Goal: Task Accomplishment & Management: Manage account settings

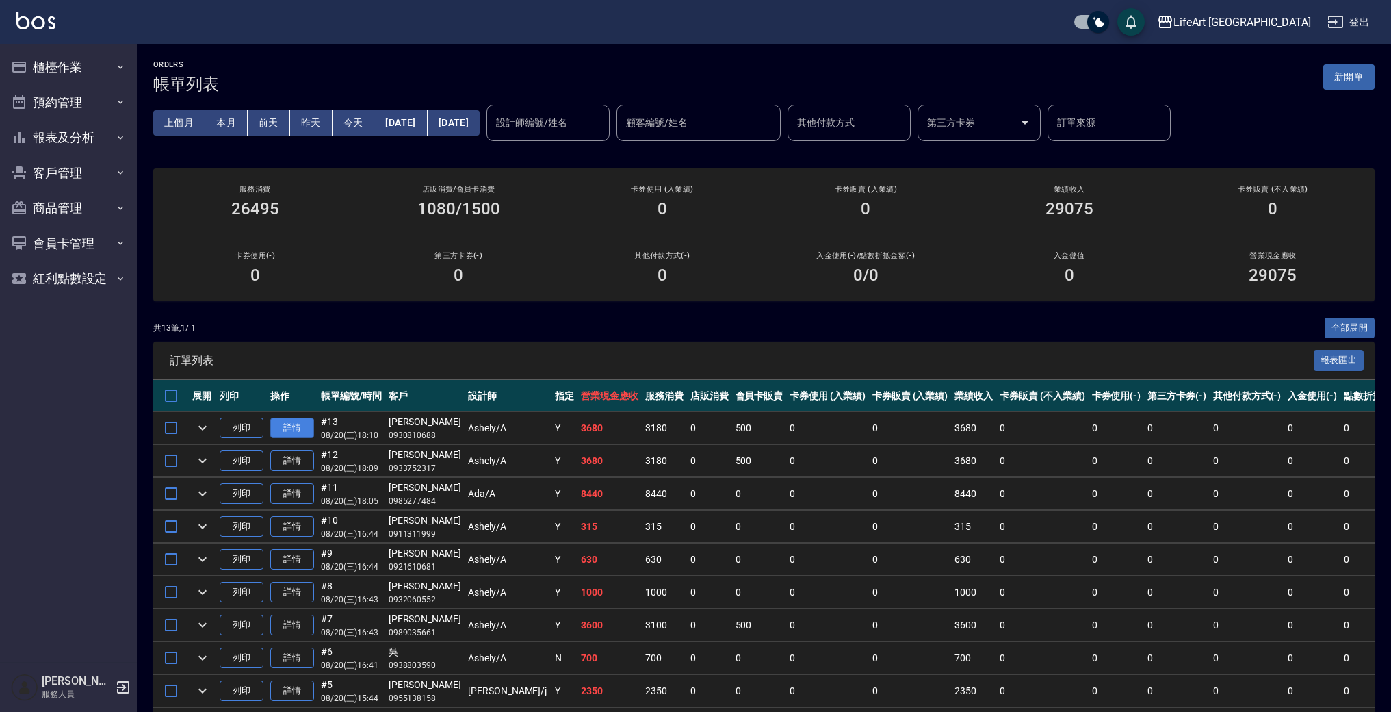
click at [296, 431] on link "詳情" at bounding box center [292, 427] width 44 height 21
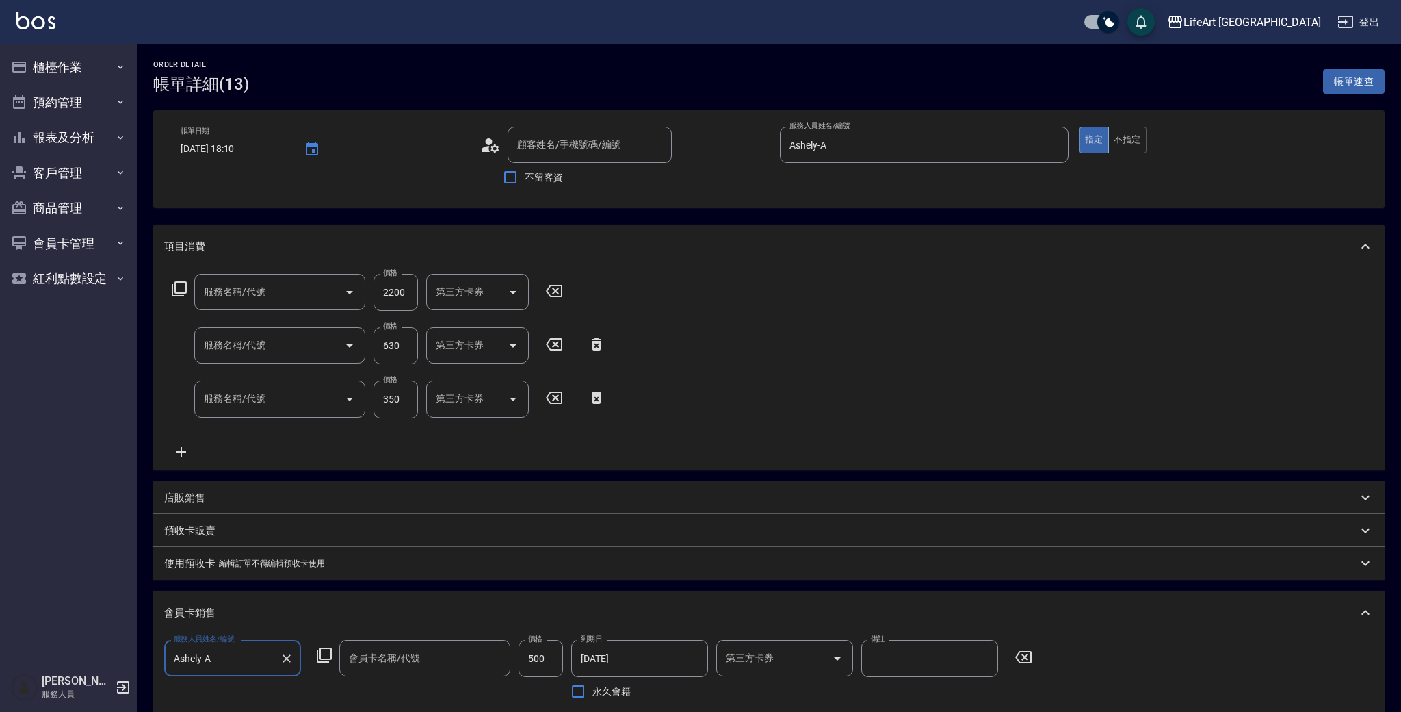
type input "2025/08/20 18:10"
type input "Ashely-A"
type input "7"
type input "607極光蘊護髮(607)"
type input "201 剪髮(201)"
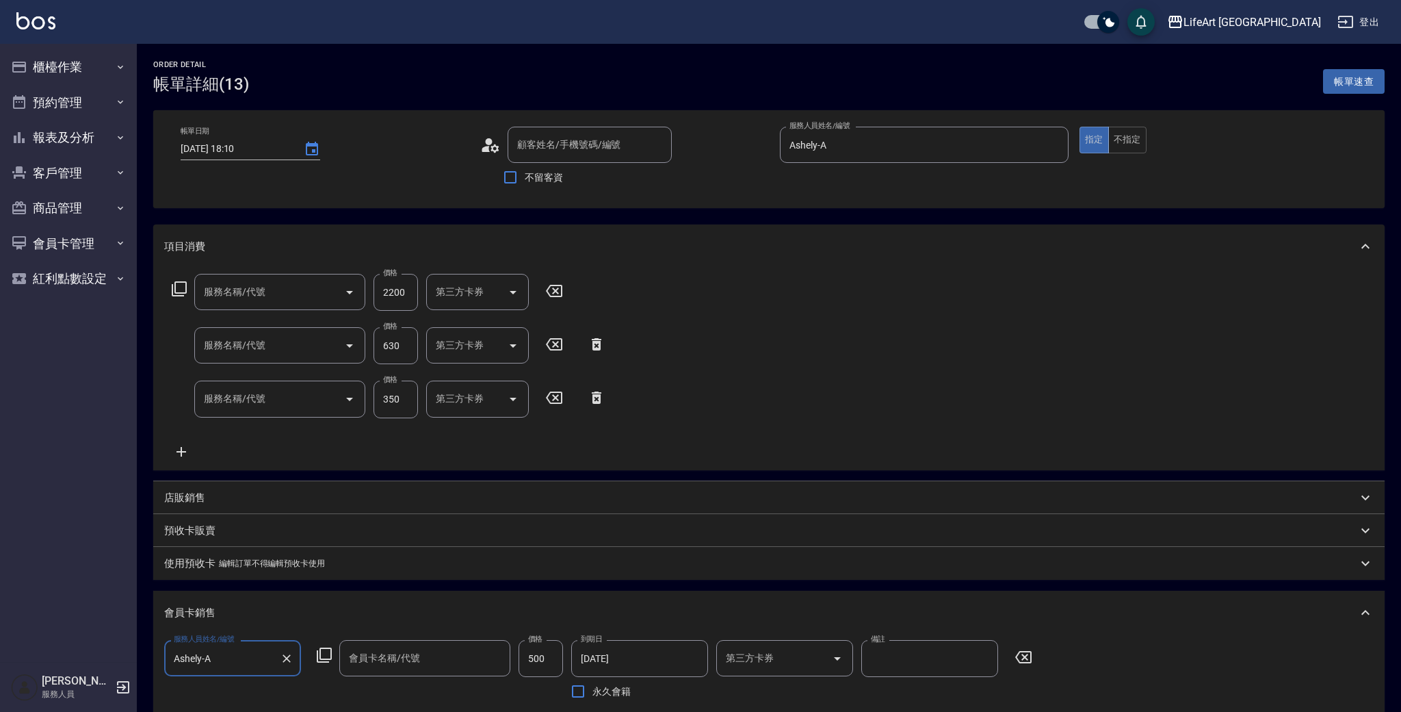
type input "101 基礎髮浴 (101)"
type input "會員卡一號-365天"
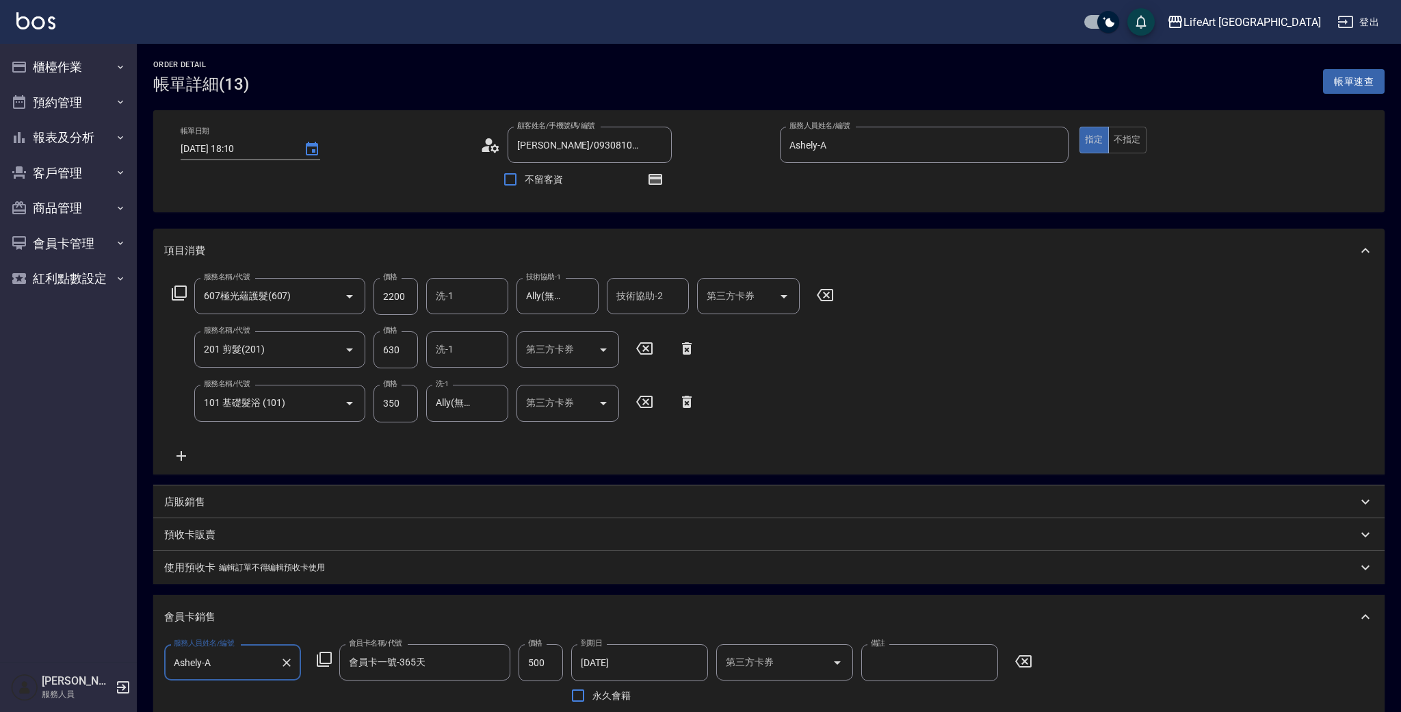
type input "莊巧容/0930810688/"
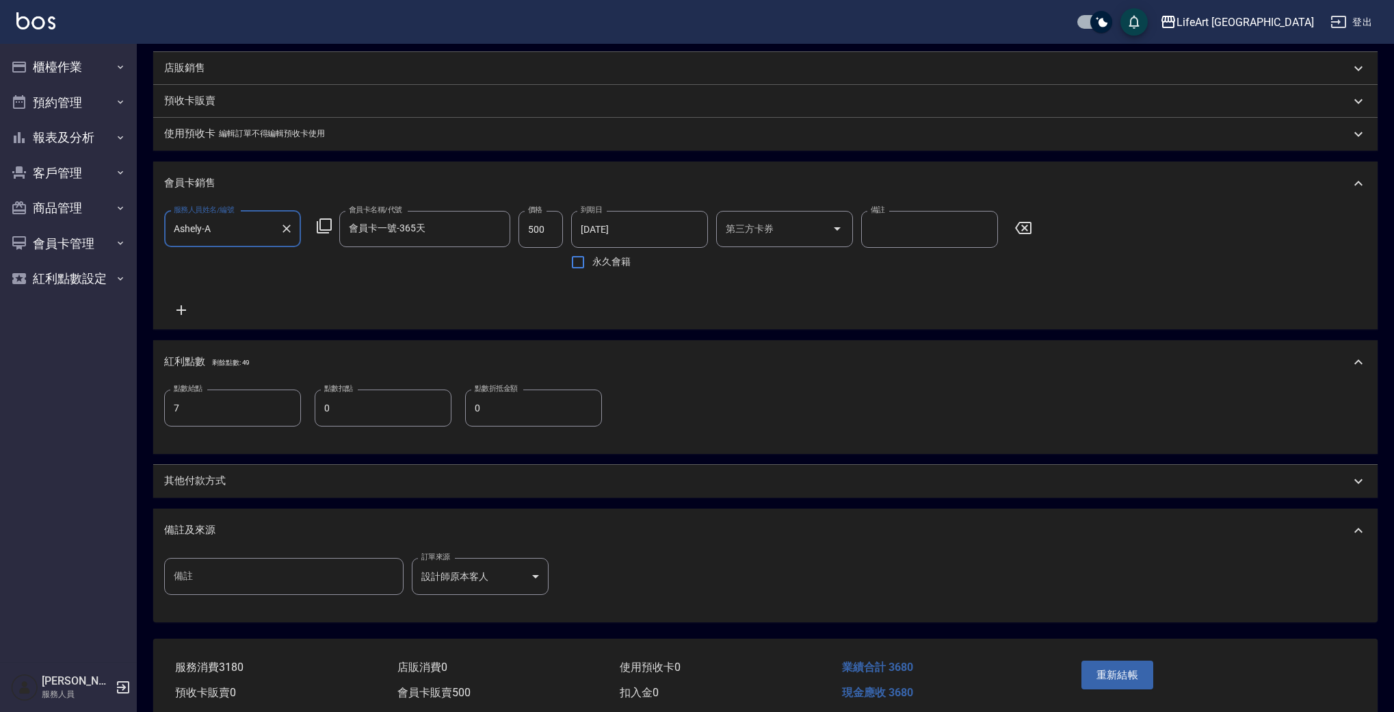
scroll to position [446, 0]
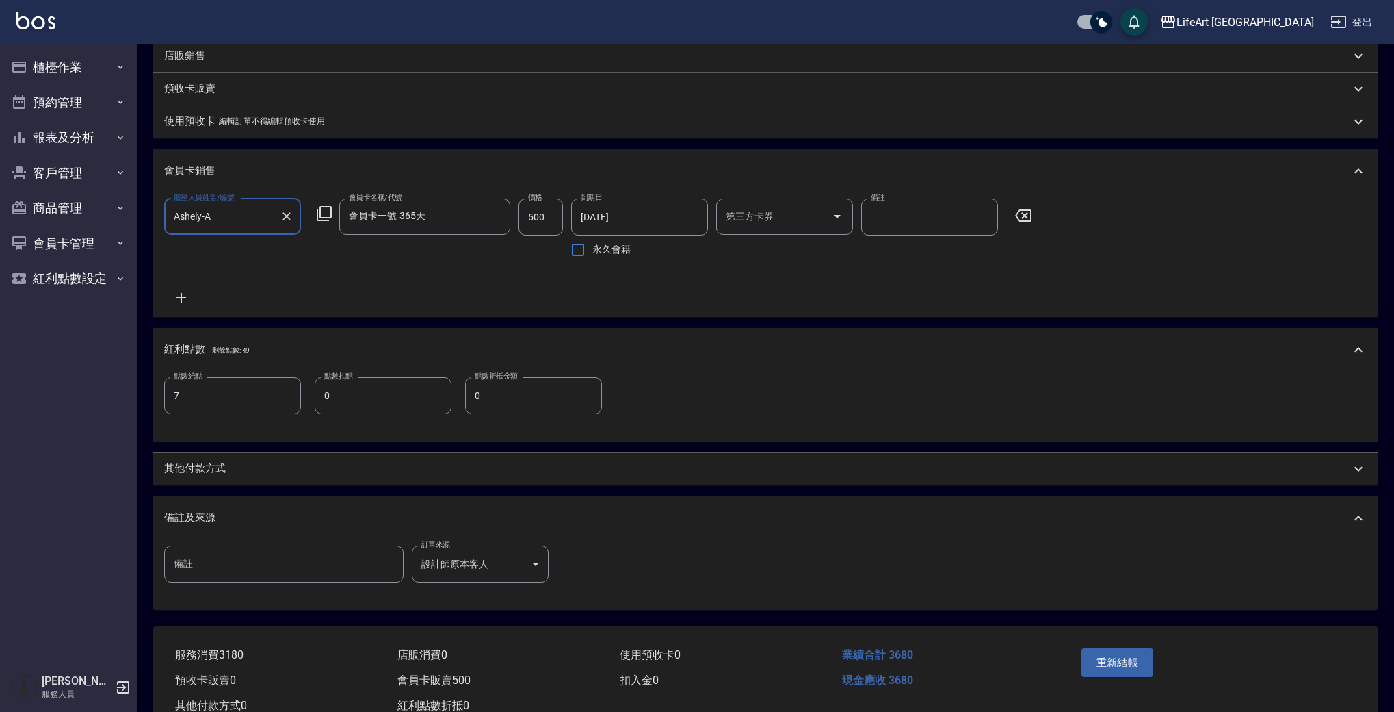
click at [230, 510] on div "備註及來源" at bounding box center [765, 518] width 1225 height 44
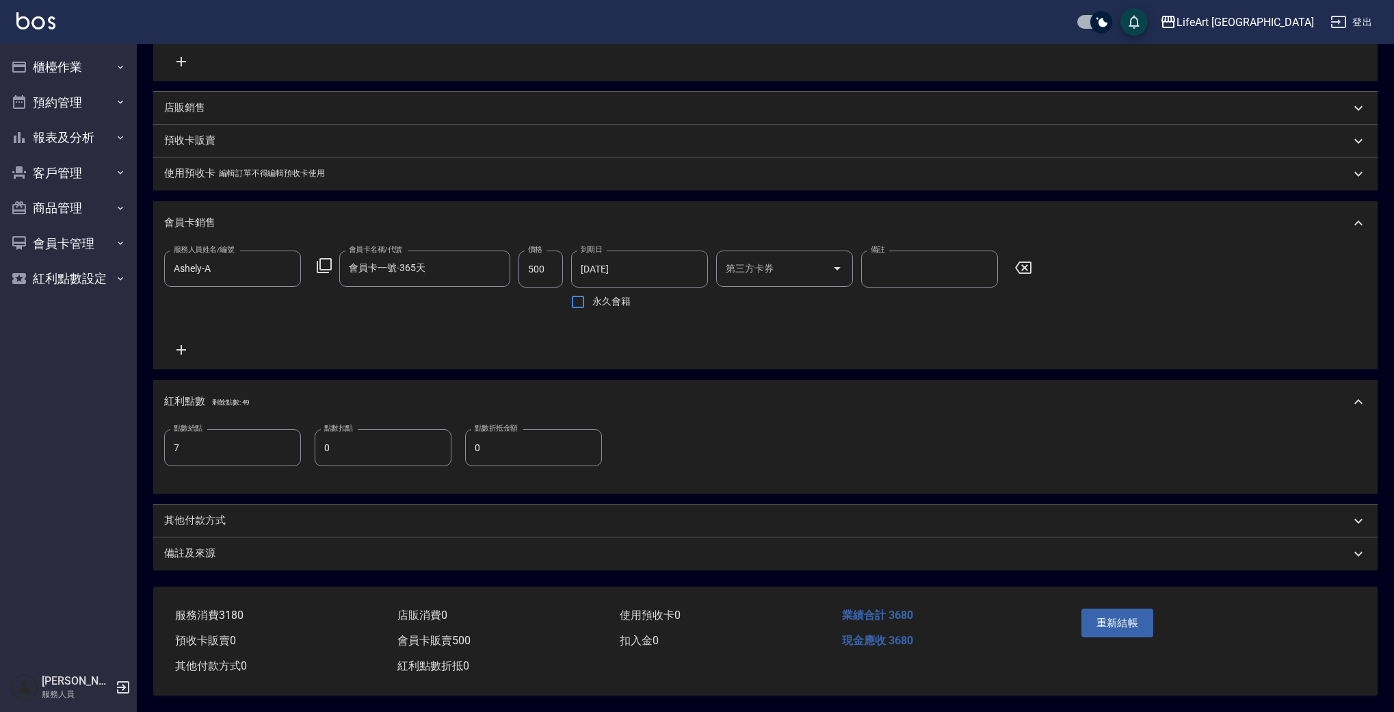
scroll to position [410, 0]
click at [233, 489] on div "項目消費 服務名稱/代號 607極光蘊護髮(607) 服務名稱/代號 價格 2200 價格 洗-1 洗-1 技術協助-1 Ally(無代號) 技術協助-1 技…" at bounding box center [765, 201] width 1225 height 735
click at [220, 548] on div "備註及來源" at bounding box center [757, 553] width 1186 height 14
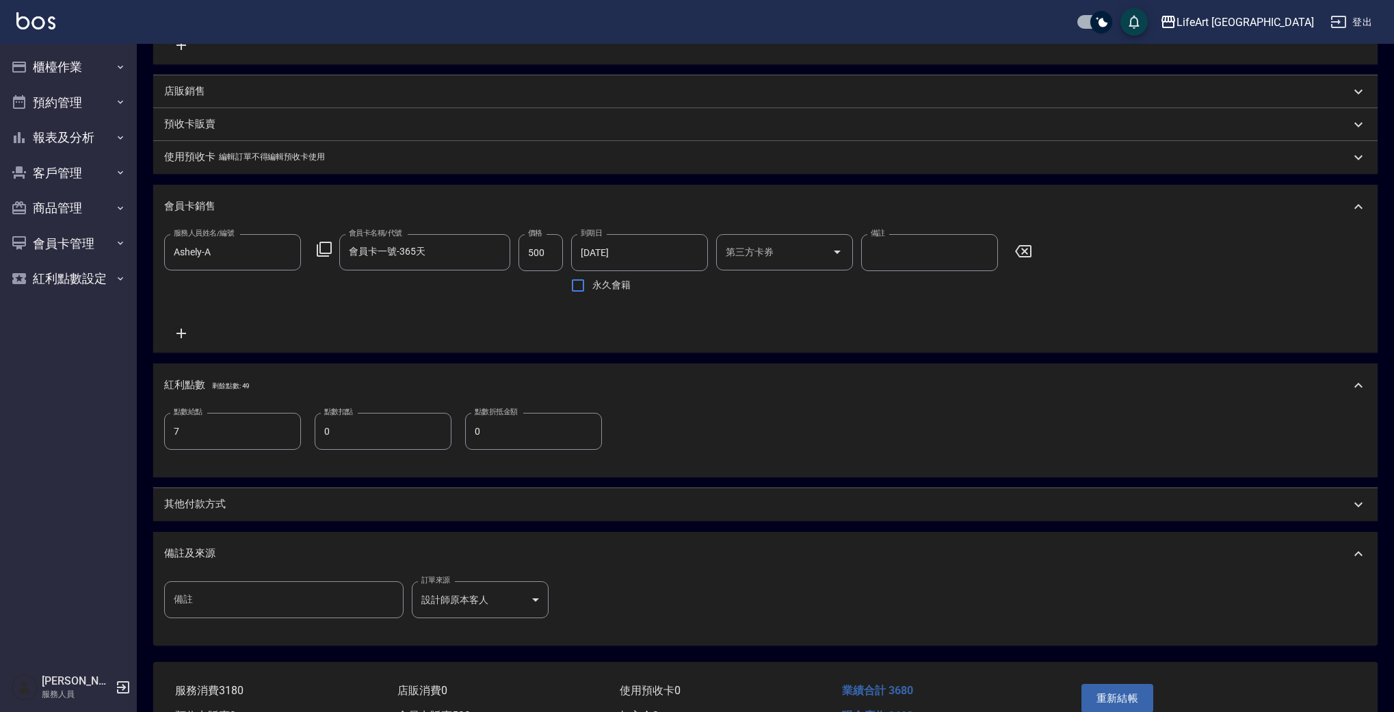
click at [231, 511] on div "其他付款方式" at bounding box center [757, 504] width 1186 height 14
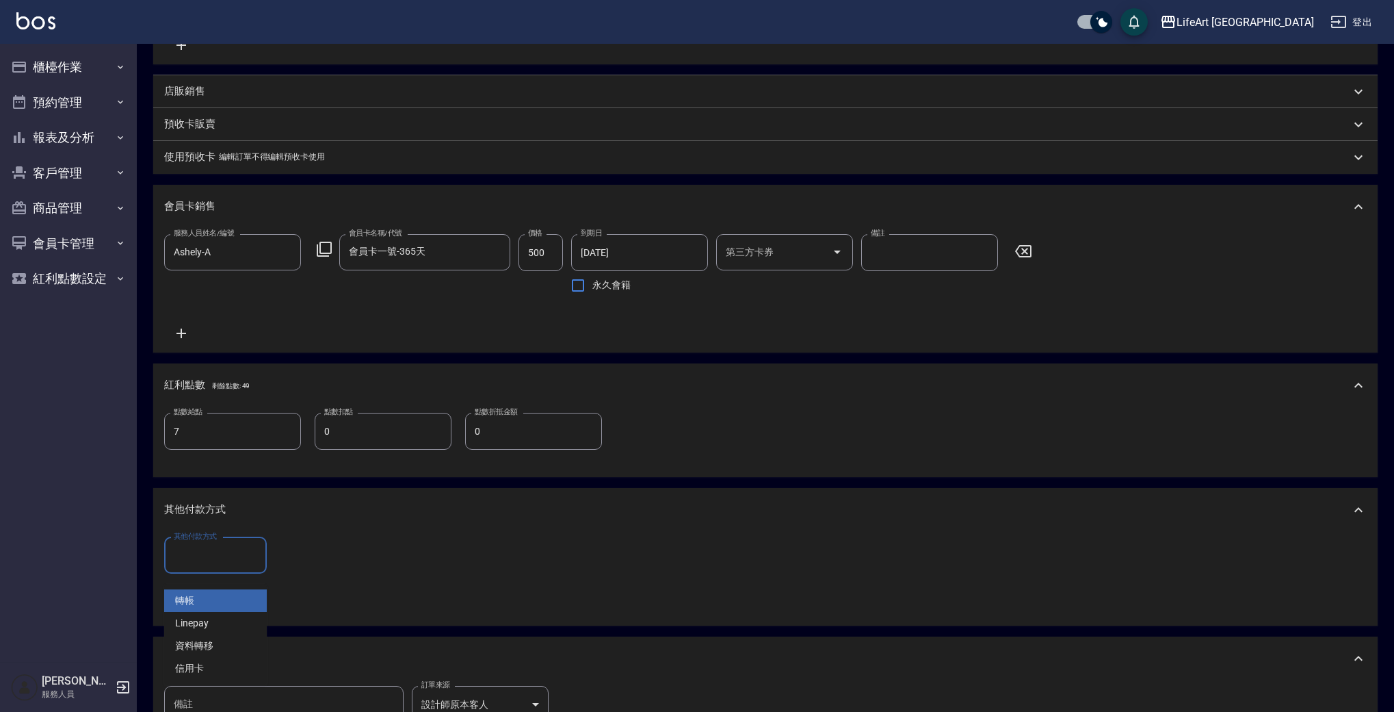
click at [224, 560] on div "其他付款方式 其他付款方式" at bounding box center [215, 555] width 103 height 36
click at [218, 609] on span "轉帳" at bounding box center [215, 600] width 103 height 23
type input "轉帳"
click at [314, 564] on input "0" at bounding box center [326, 555] width 103 height 37
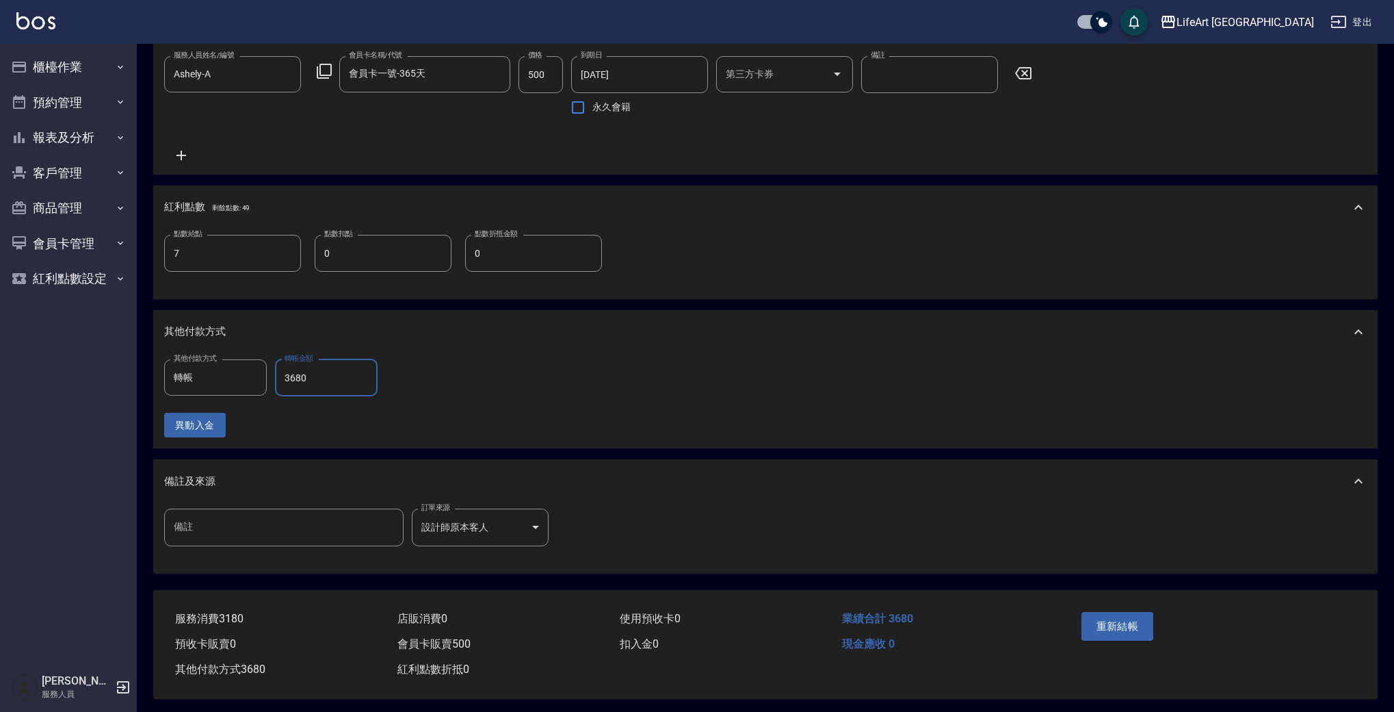
scroll to position [608, 0]
type input "3680"
click at [1117, 610] on button "重新結帳" at bounding box center [1118, 622] width 73 height 29
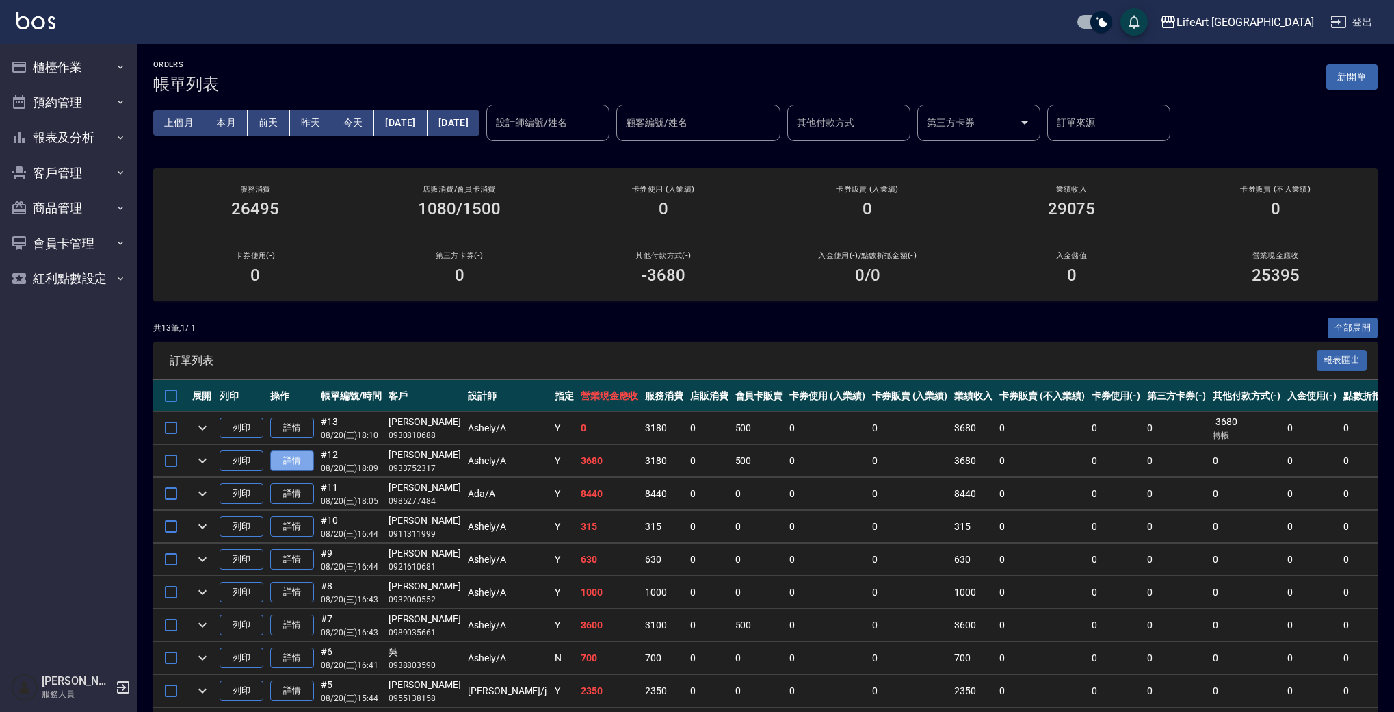
click at [294, 456] on link "詳情" at bounding box center [292, 460] width 44 height 21
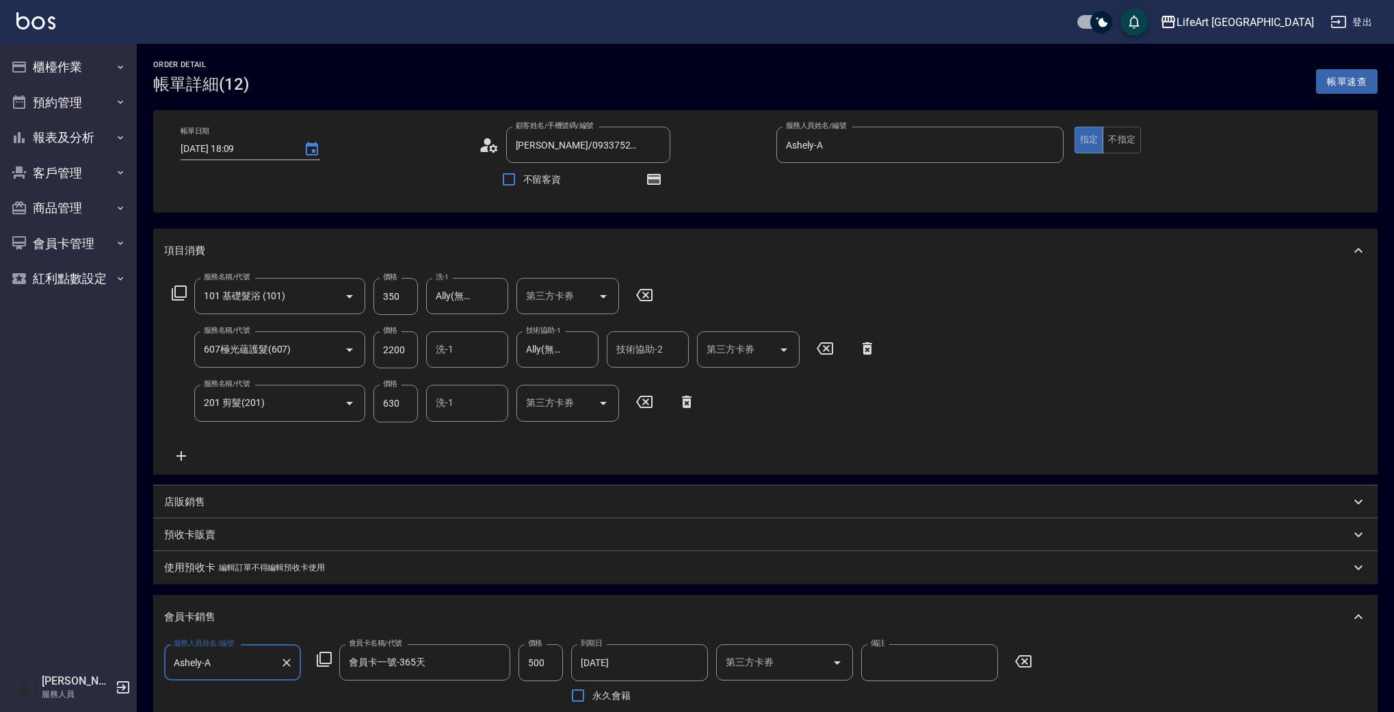
type input "2025/08/20 18:09"
type input "黃于珊/0933752317/null"
type input "Ashely-A"
type input "7"
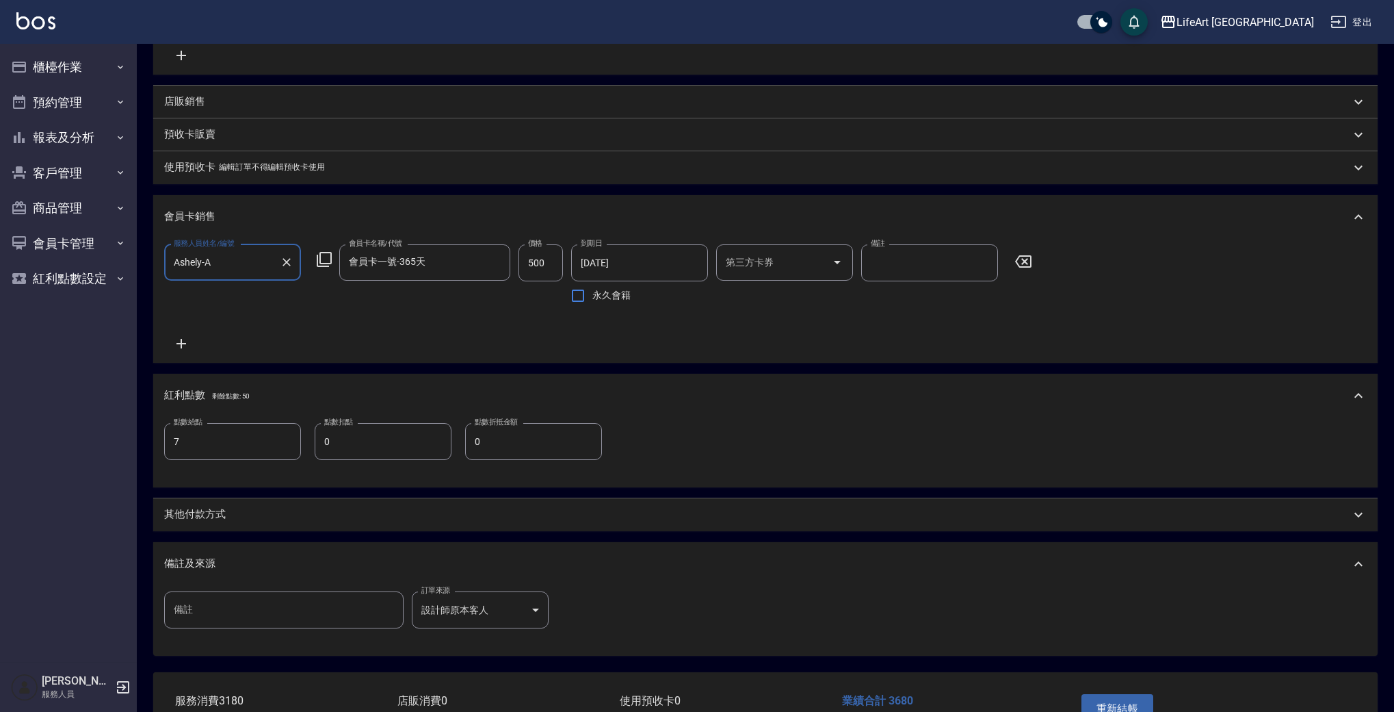
scroll to position [502, 0]
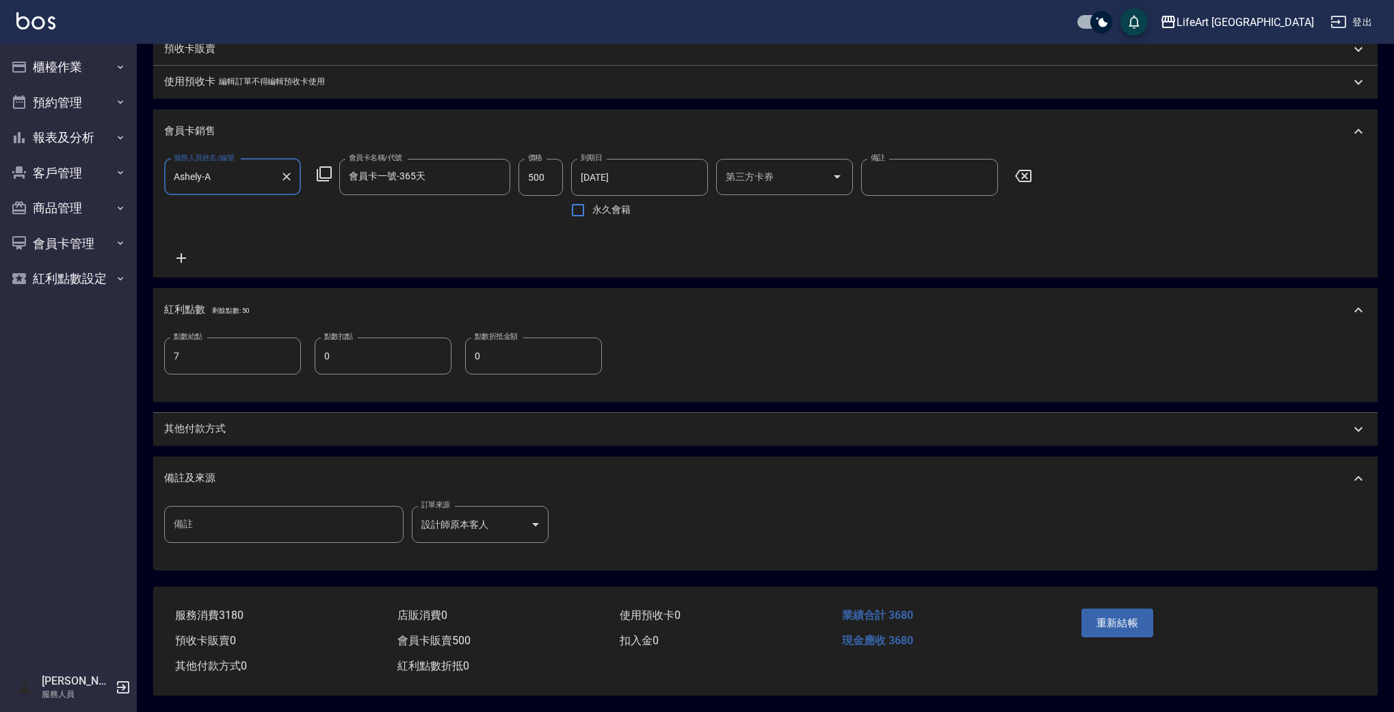
click at [219, 434] on div "其他付款方式" at bounding box center [765, 429] width 1225 height 33
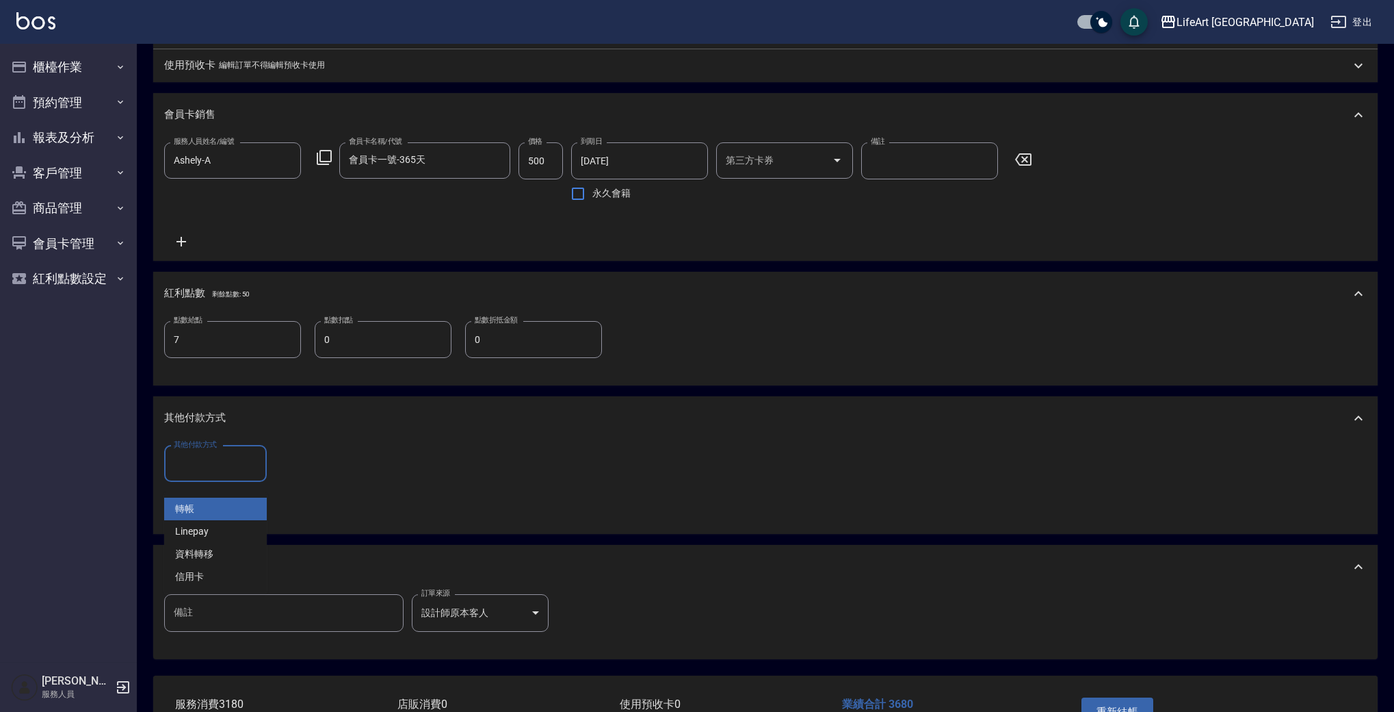
click at [216, 471] on input "其他付款方式" at bounding box center [215, 464] width 90 height 24
click at [220, 512] on span "轉帳" at bounding box center [215, 508] width 103 height 23
type input "轉帳"
click at [328, 467] on input "0" at bounding box center [326, 463] width 103 height 37
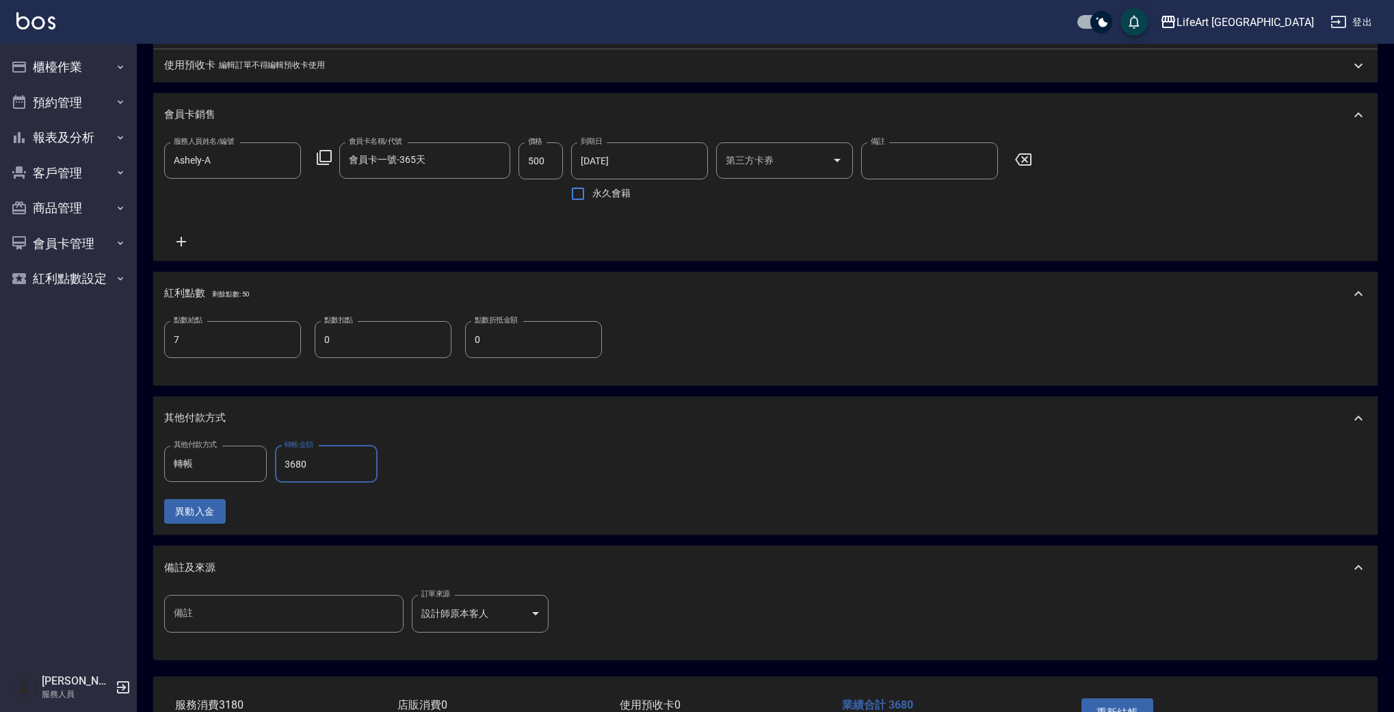
type input "3680"
drag, startPoint x: 1391, startPoint y: 343, endPoint x: 1383, endPoint y: 495, distance: 152.1
click at [1390, 475] on html "LifeArt 蘆洲 登出 櫃檯作業 打帳單 帳單列表 現金收支登錄 高階收支登錄 材料自購登錄 每日結帳 排班表 現場電腦打卡 預約管理 預約管理 單日預約…" at bounding box center [697, 149] width 1394 height 1303
drag, startPoint x: 1400, startPoint y: 504, endPoint x: 1374, endPoint y: 562, distance: 64.3
click at [1390, 559] on html "LifeArt 蘆洲 登出 櫃檯作業 打帳單 帳單列表 現金收支登錄 高階收支登錄 材料自購登錄 每日結帳 排班表 現場電腦打卡 預約管理 預約管理 單日預約…" at bounding box center [697, 149] width 1394 height 1303
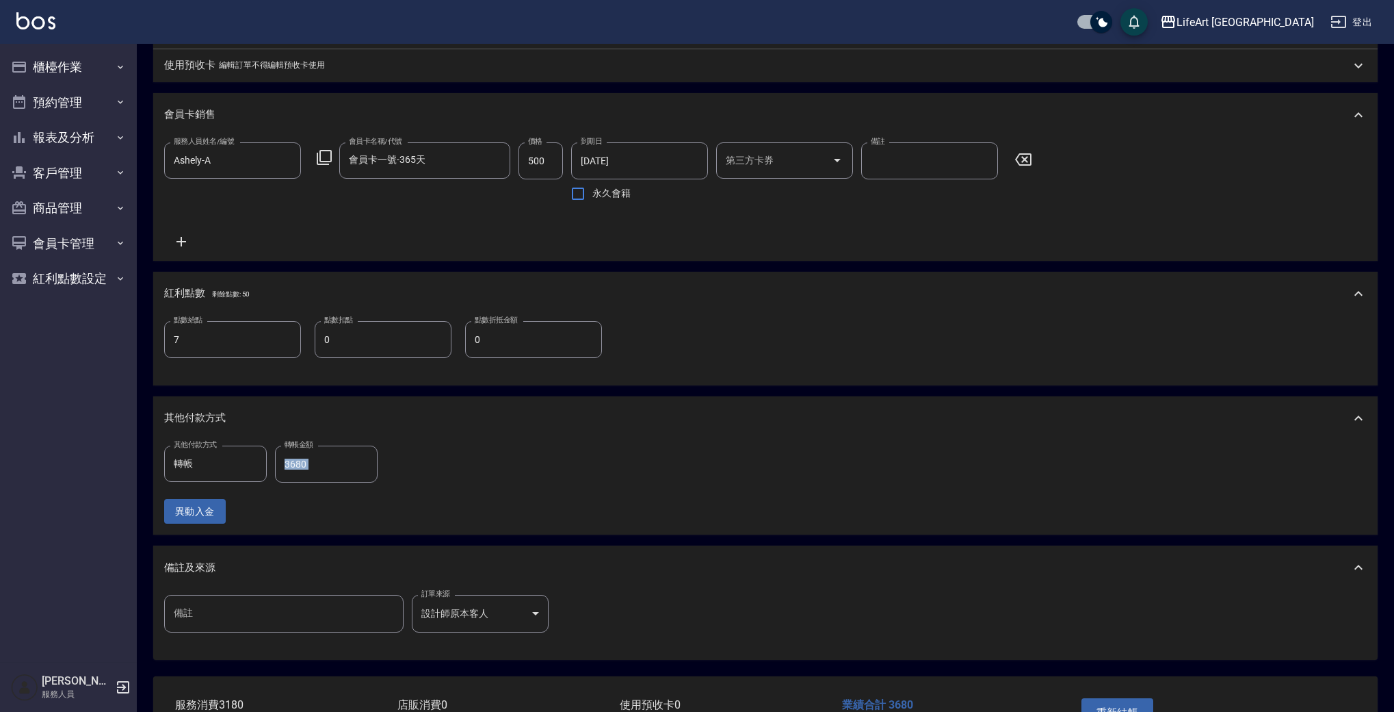
scroll to position [608, 0]
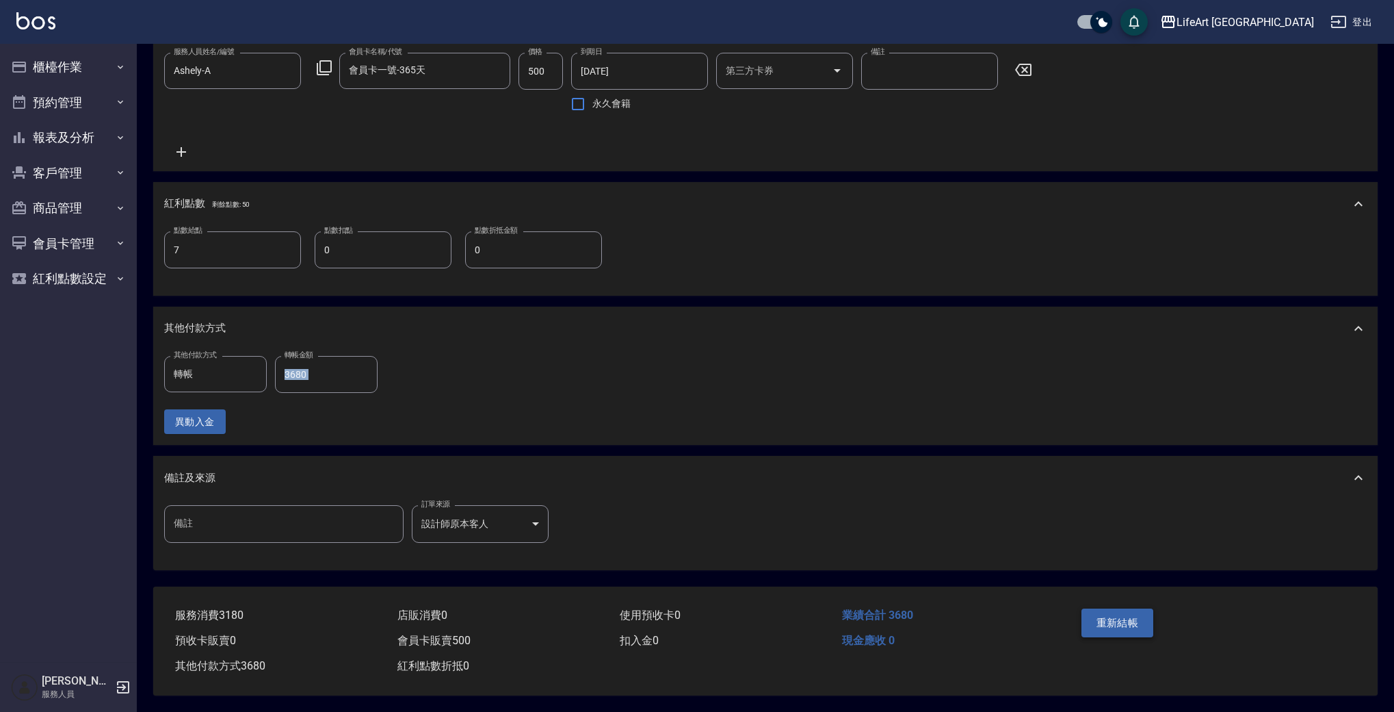
click at [1110, 611] on button "重新結帳" at bounding box center [1118, 622] width 73 height 29
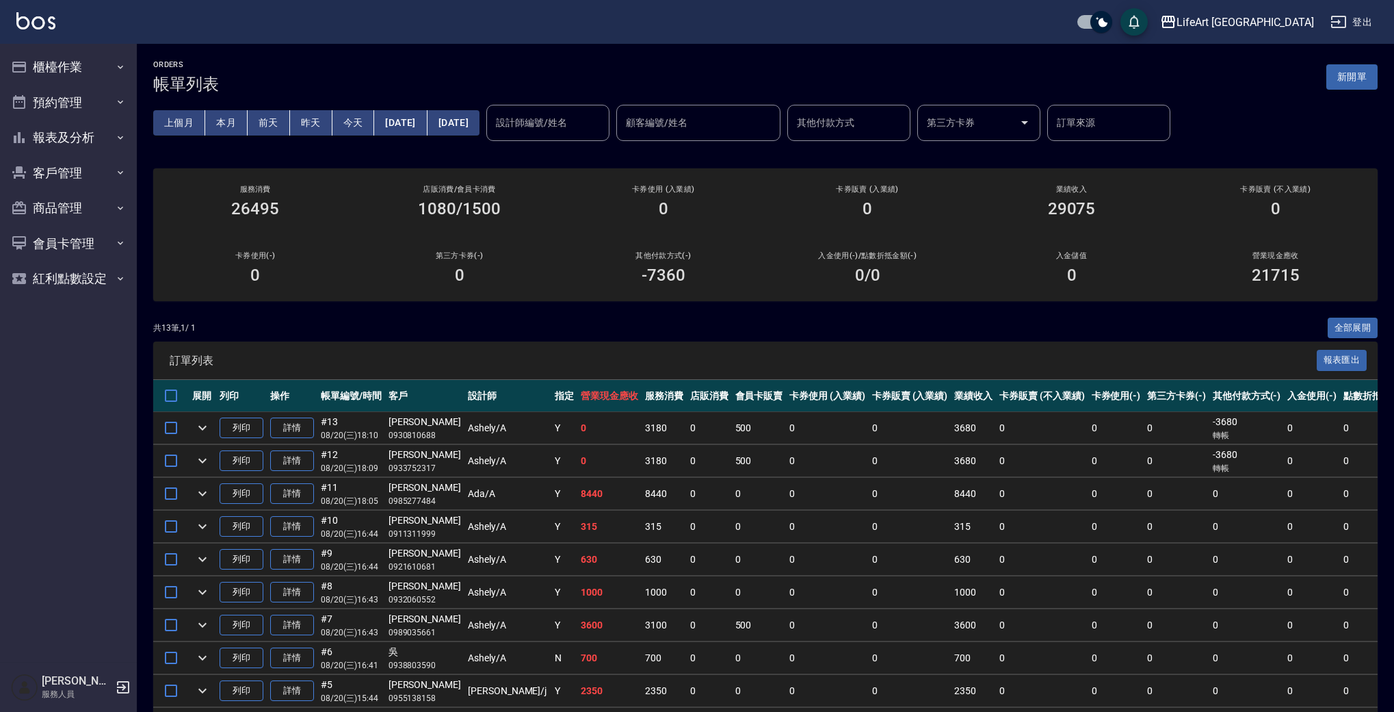
click at [1210, 539] on td "0" at bounding box center [1247, 526] width 75 height 32
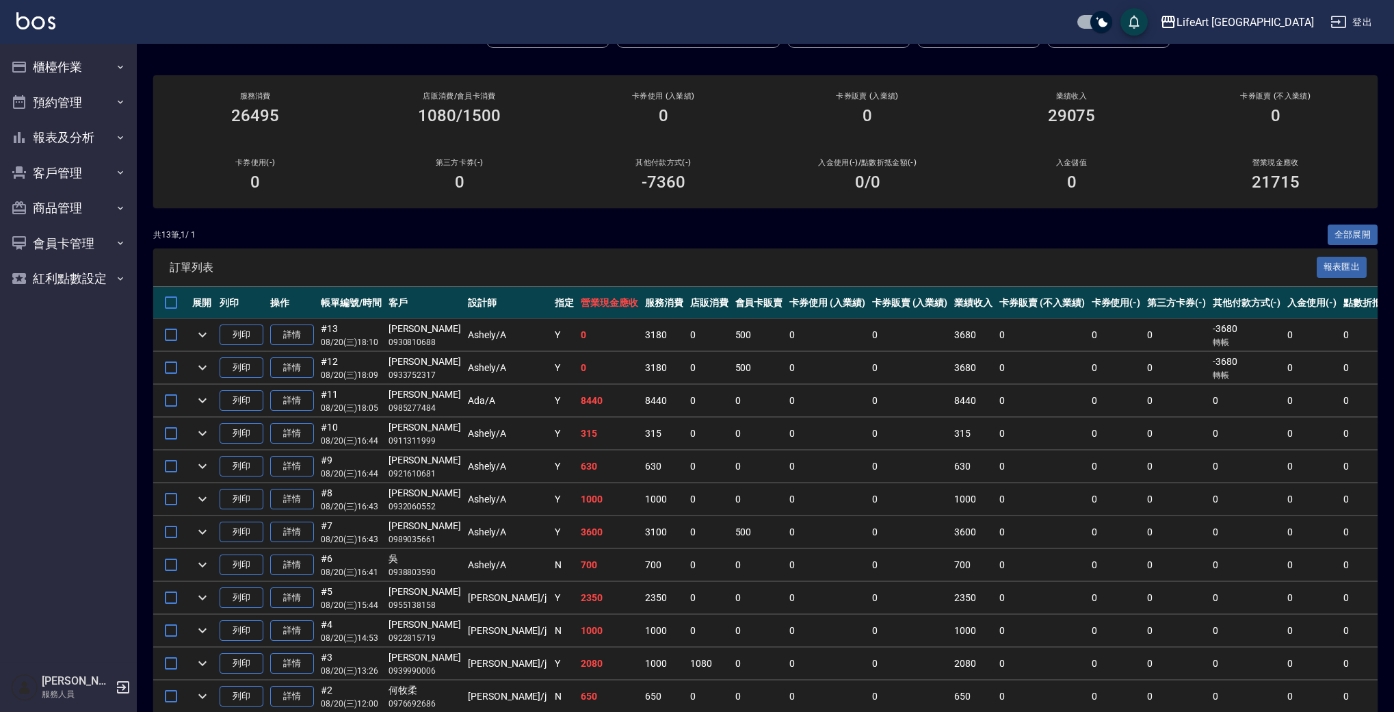
scroll to position [80, 0]
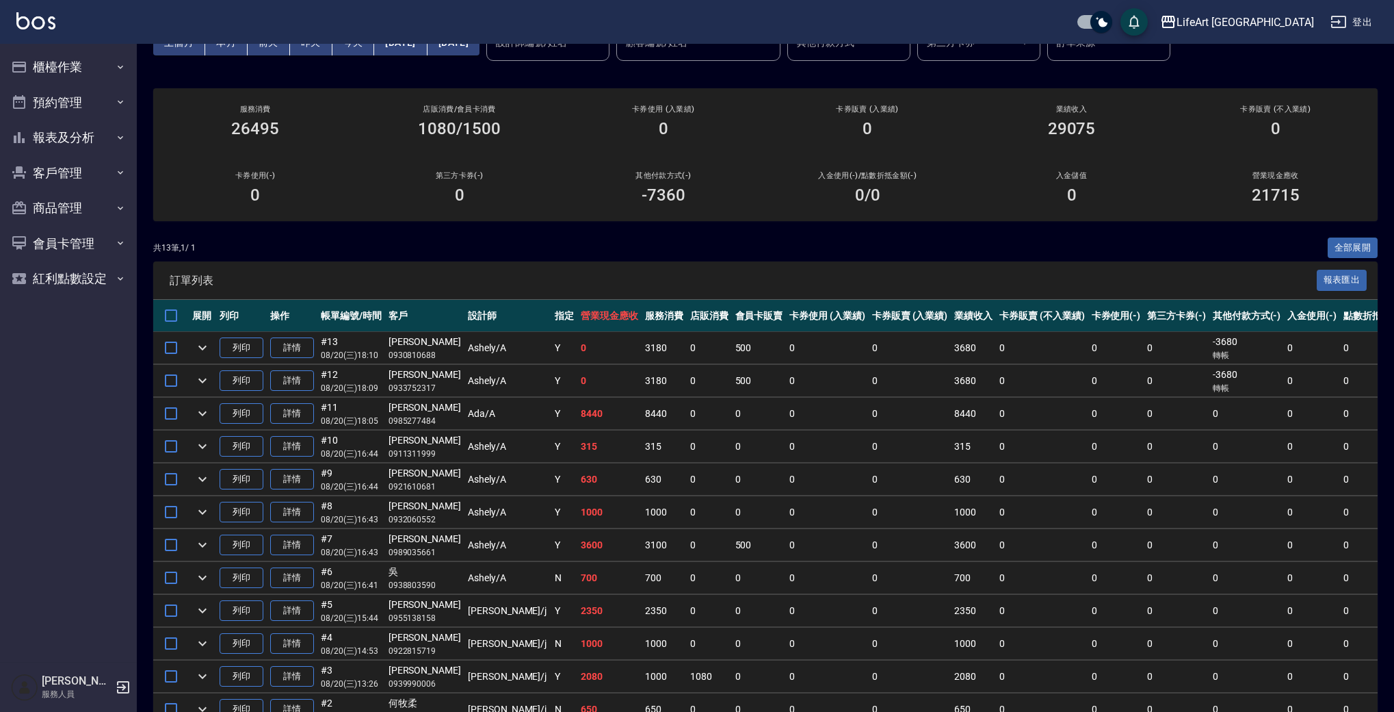
click at [476, 243] on div "共 13 筆, 1 / 1 全部展開" at bounding box center [765, 247] width 1225 height 21
click at [96, 77] on button "櫃檯作業" at bounding box center [68, 67] width 126 height 36
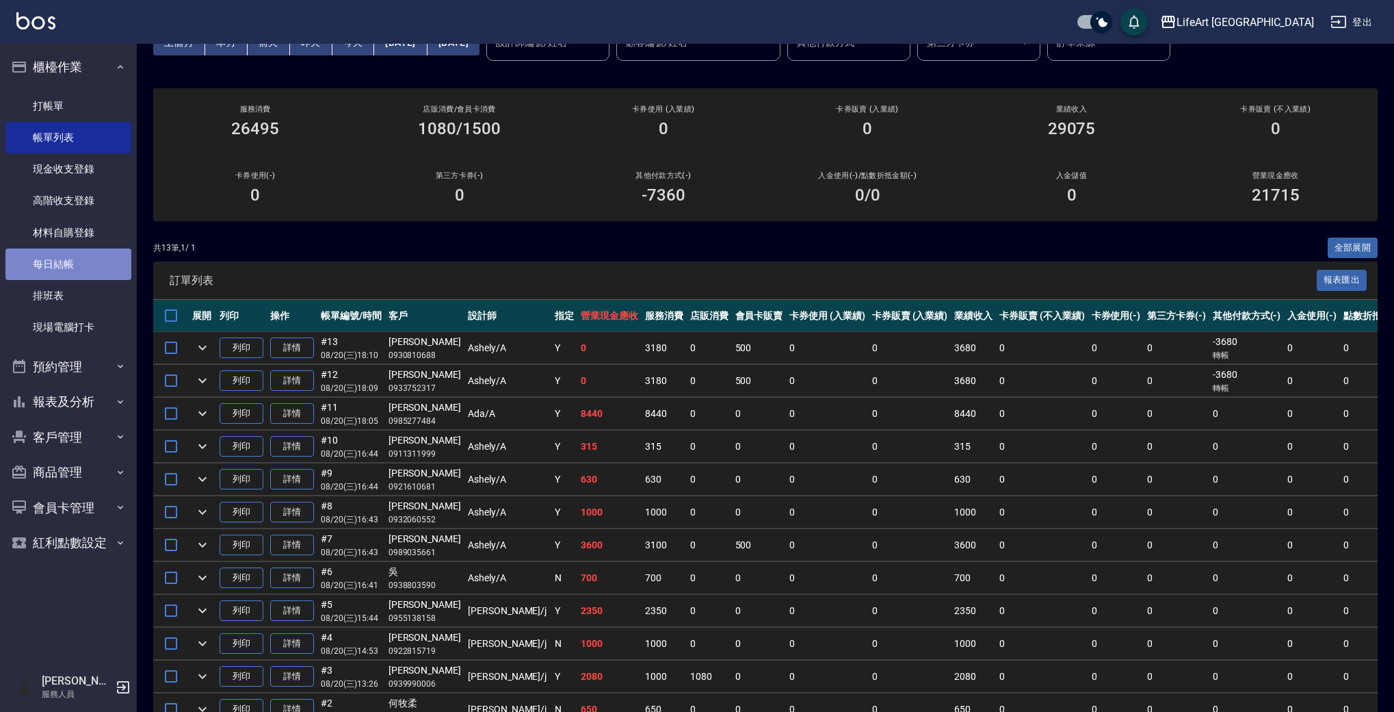
click at [97, 263] on link "每日結帳" at bounding box center [68, 263] width 126 height 31
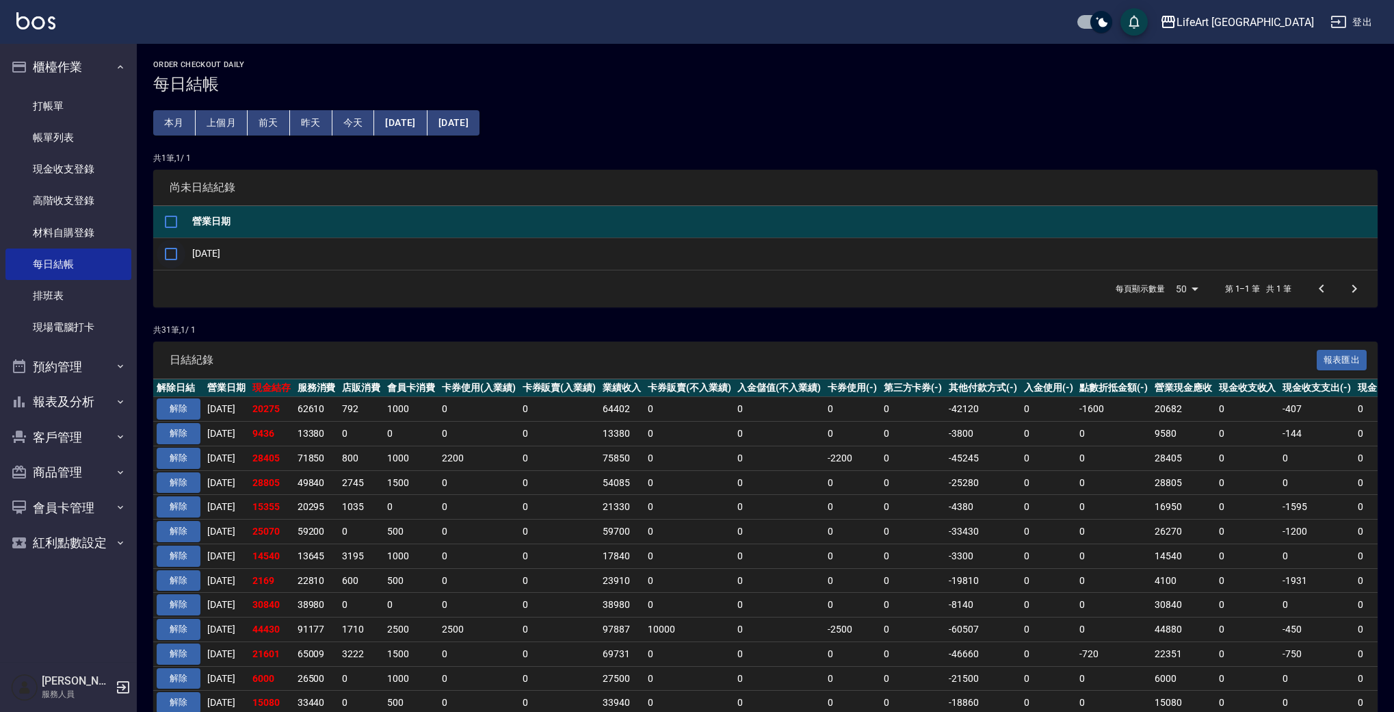
click at [177, 254] on input "checkbox" at bounding box center [171, 253] width 29 height 29
checkbox input "true"
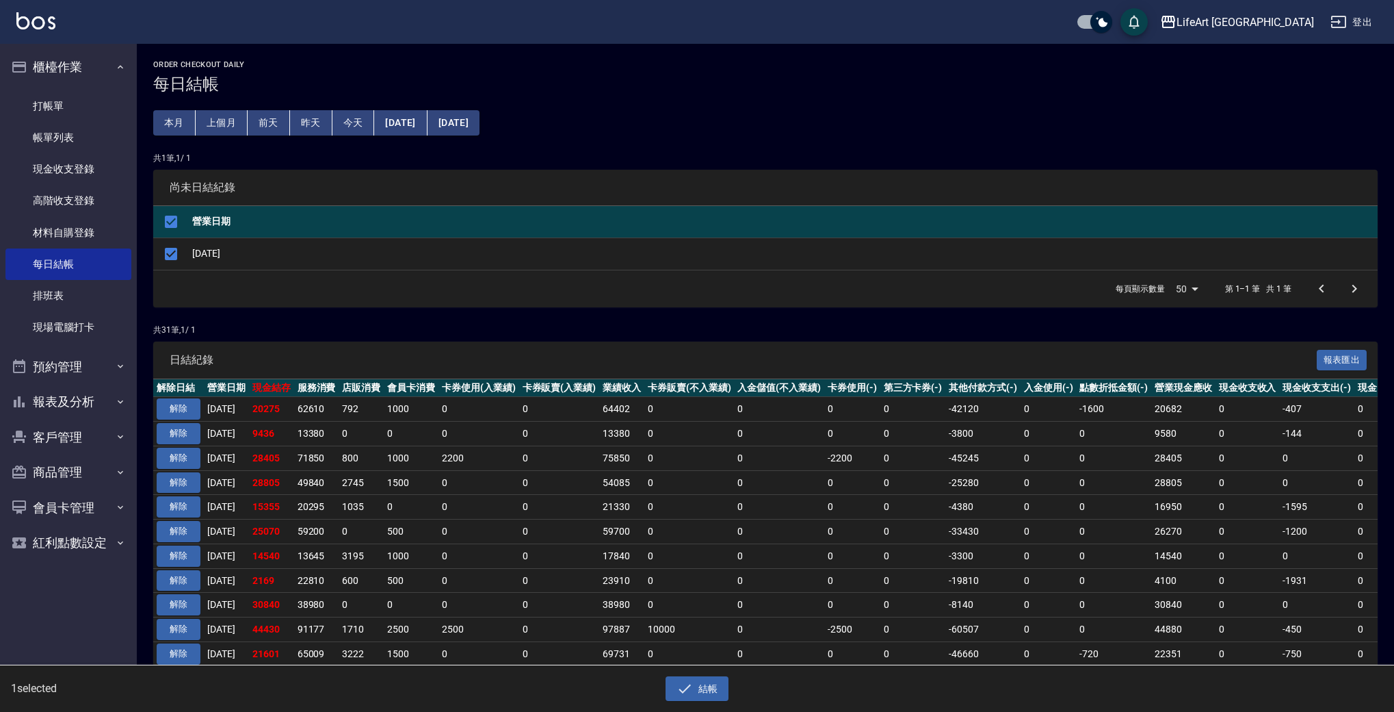
click at [699, 671] on div "結帳" at bounding box center [692, 683] width 692 height 36
click at [702, 695] on button "結帳" at bounding box center [698, 688] width 64 height 25
click at [648, 53] on button "確定" at bounding box center [648, 54] width 44 height 21
checkbox input "false"
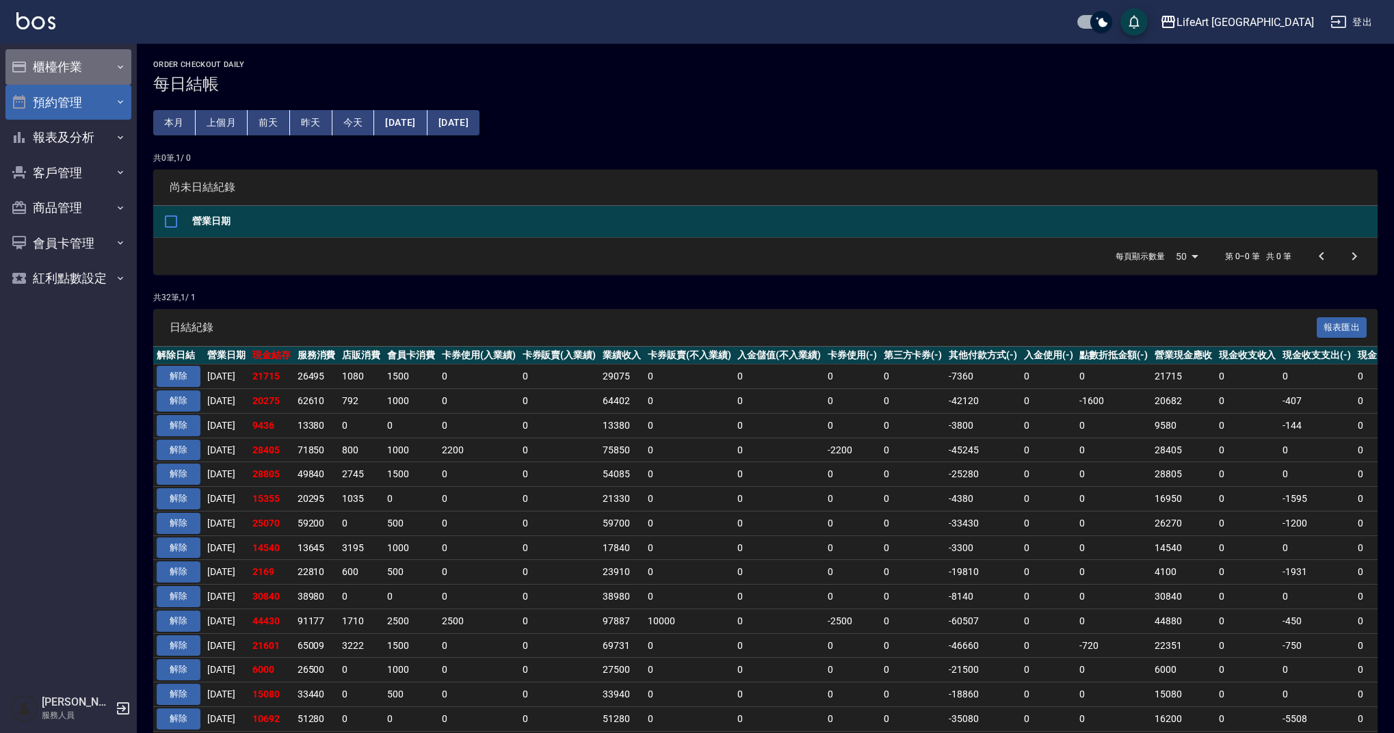
drag, startPoint x: 67, startPoint y: 81, endPoint x: 73, endPoint y: 132, distance: 51.7
click at [67, 80] on button "櫃檯作業" at bounding box center [68, 67] width 126 height 36
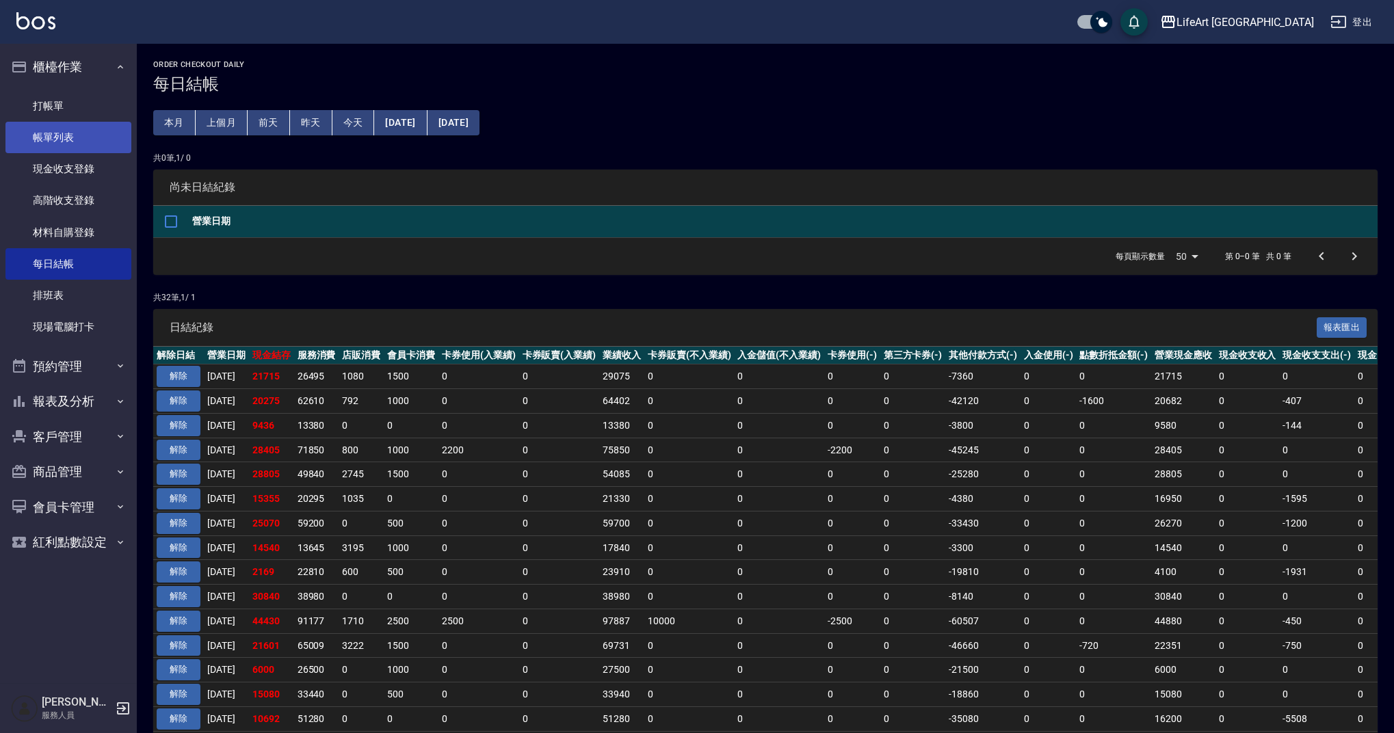
click at [75, 146] on link "帳單列表" at bounding box center [68, 137] width 126 height 31
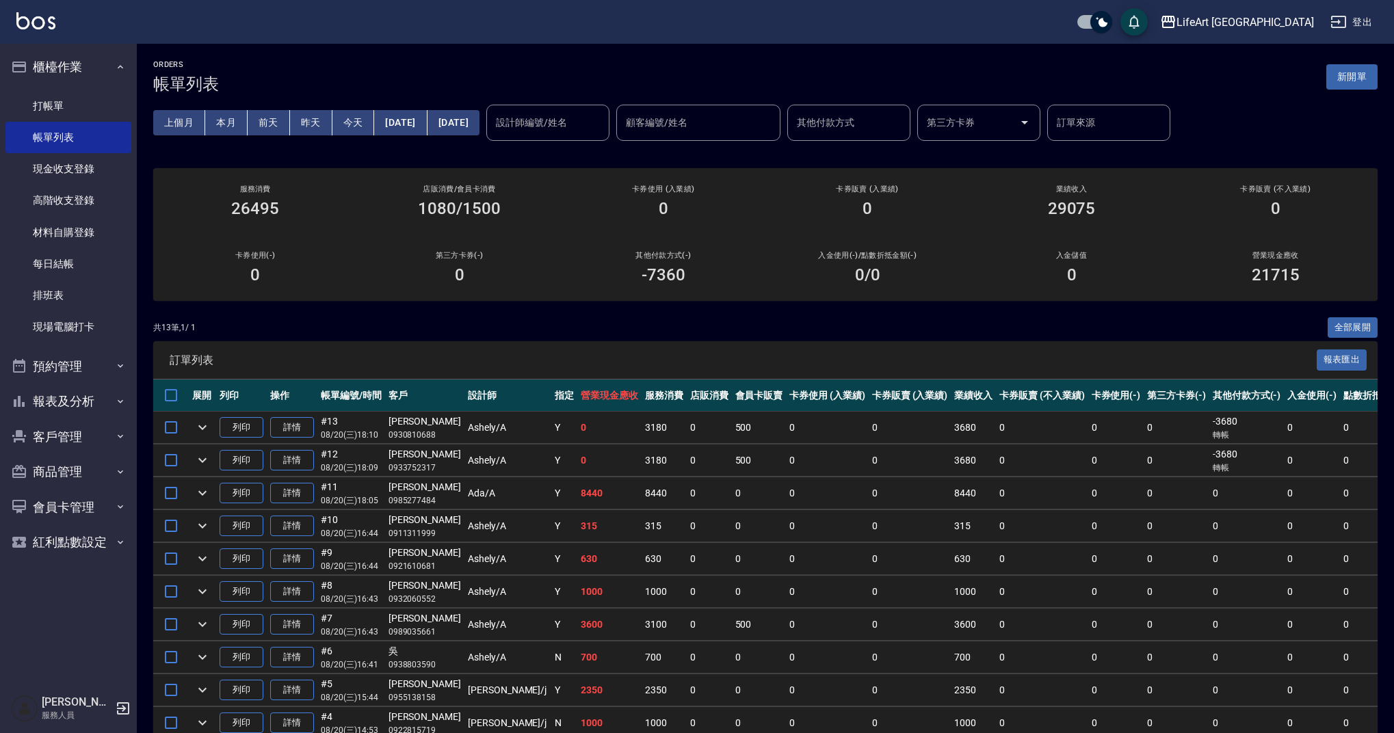
click at [414, 61] on div "ORDERS 帳單列表 新開單" at bounding box center [765, 77] width 1225 height 34
